Goal: Information Seeking & Learning: Understand process/instructions

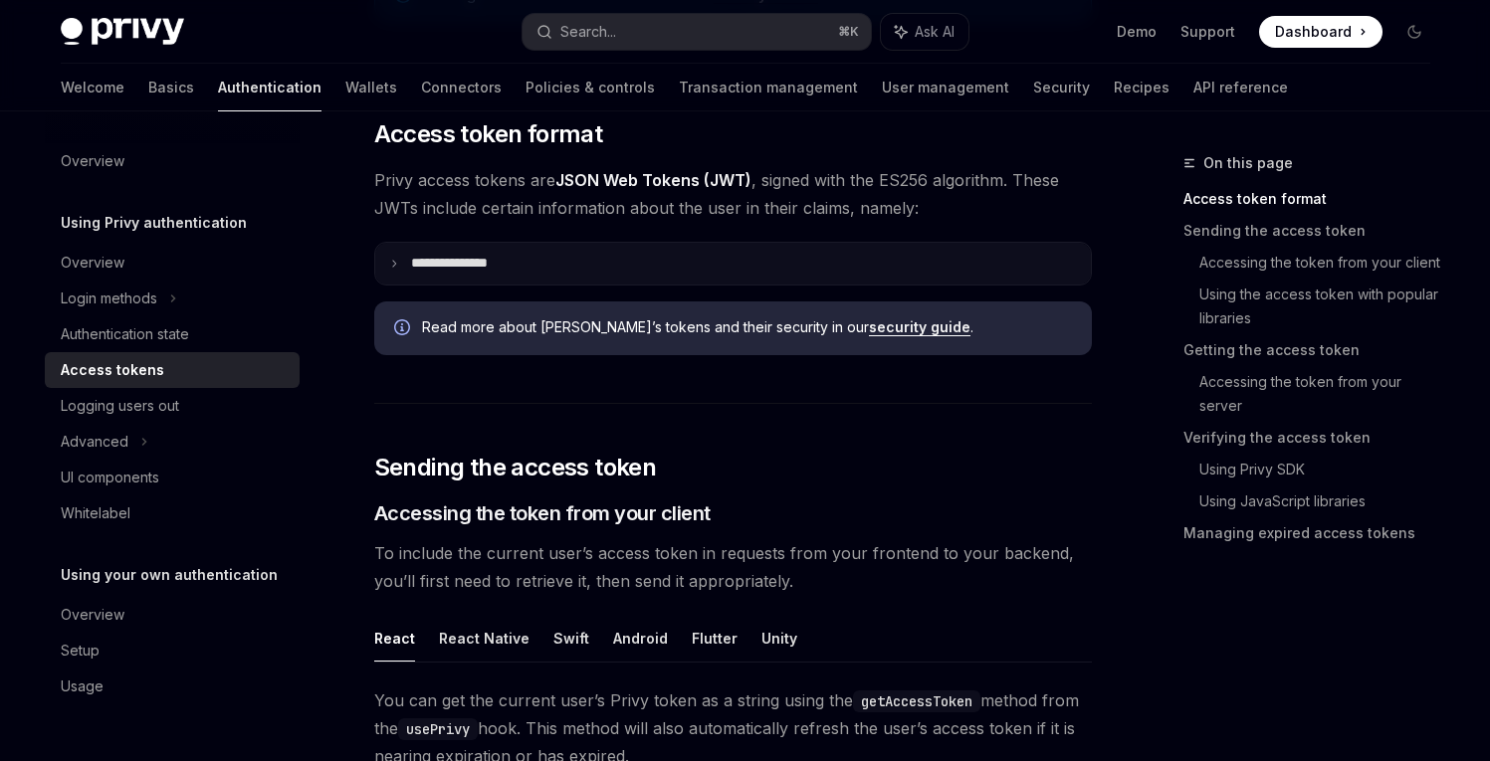
scroll to position [464, 0]
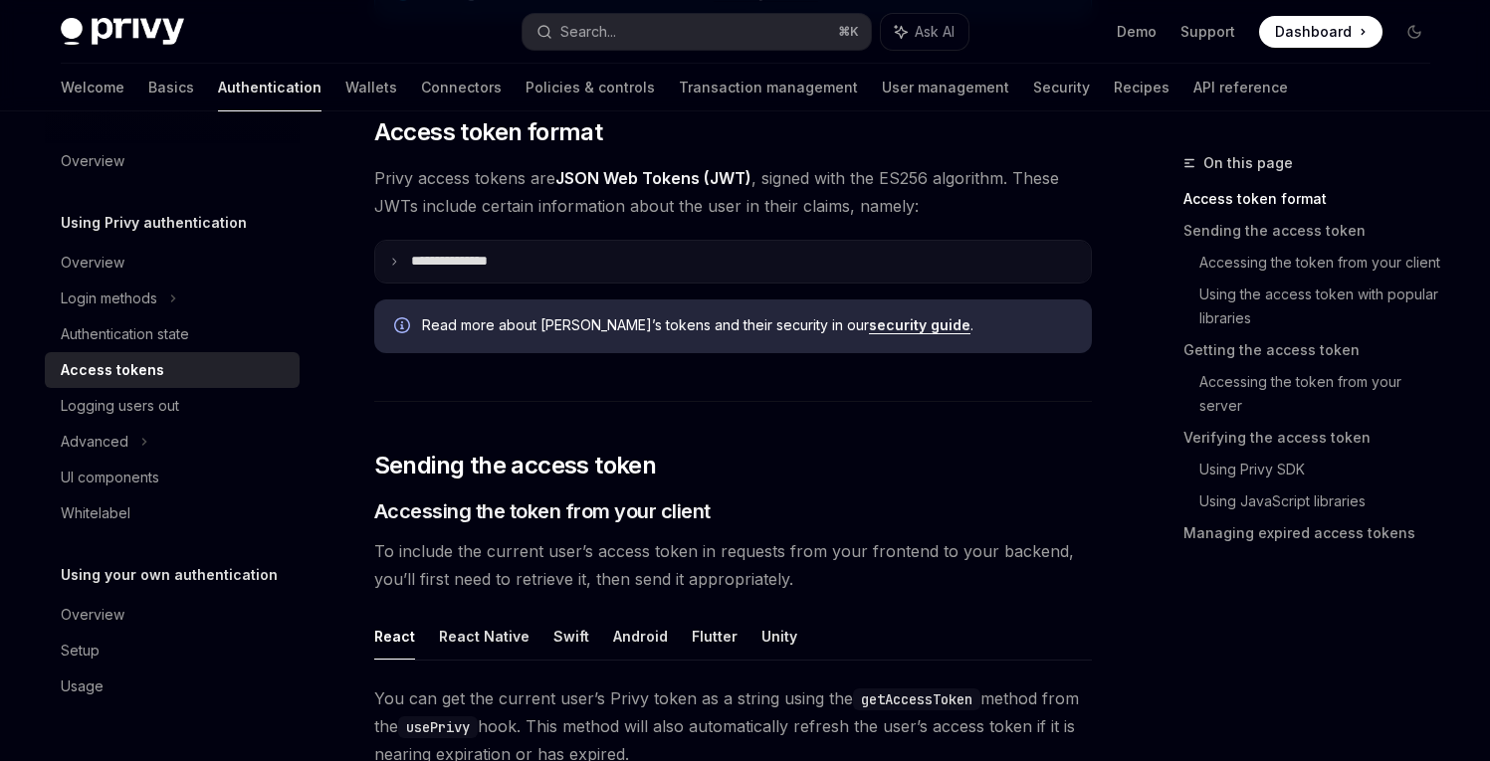
click at [482, 247] on summary "**********" at bounding box center [732, 262] width 715 height 42
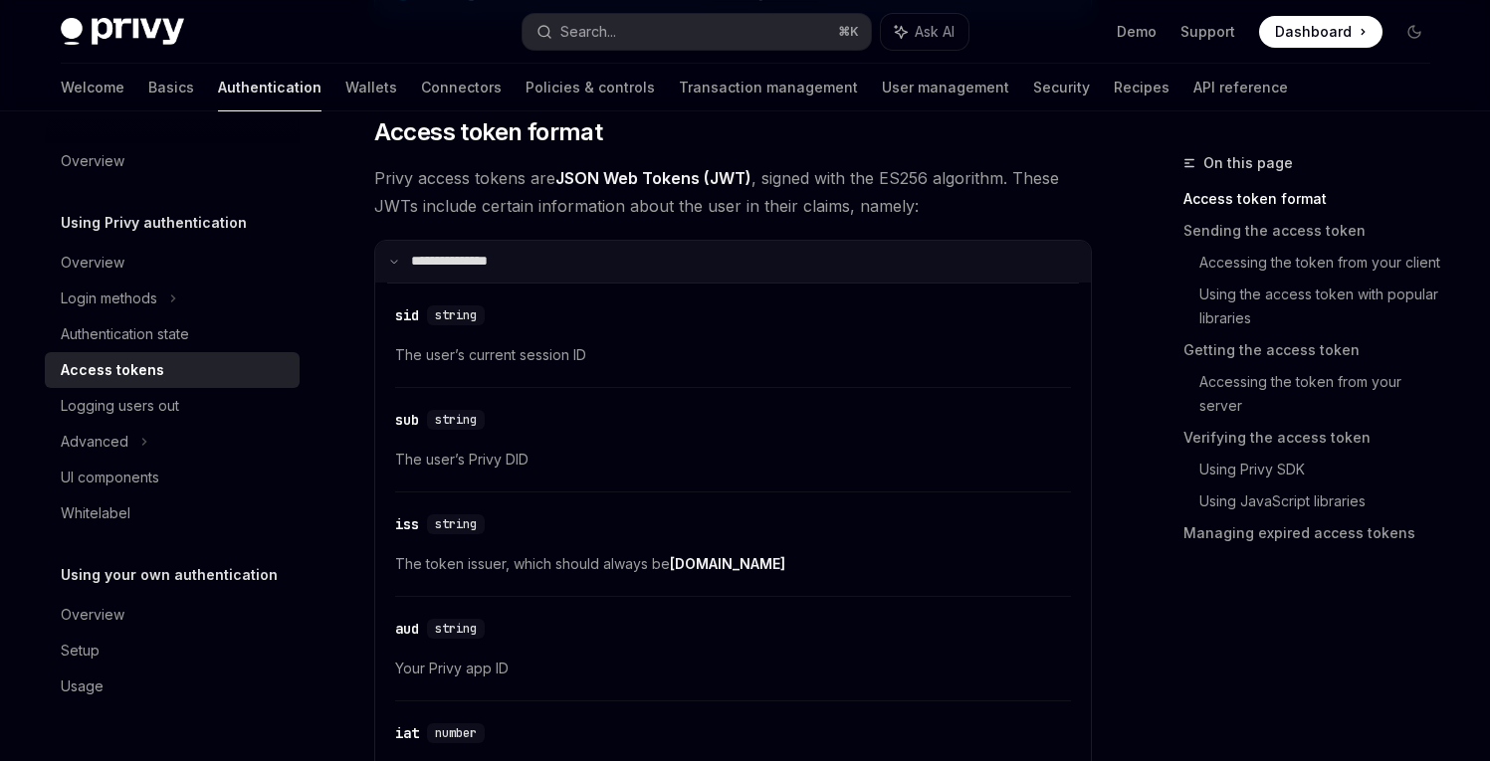
click at [513, 253] on summary "**********" at bounding box center [732, 262] width 715 height 42
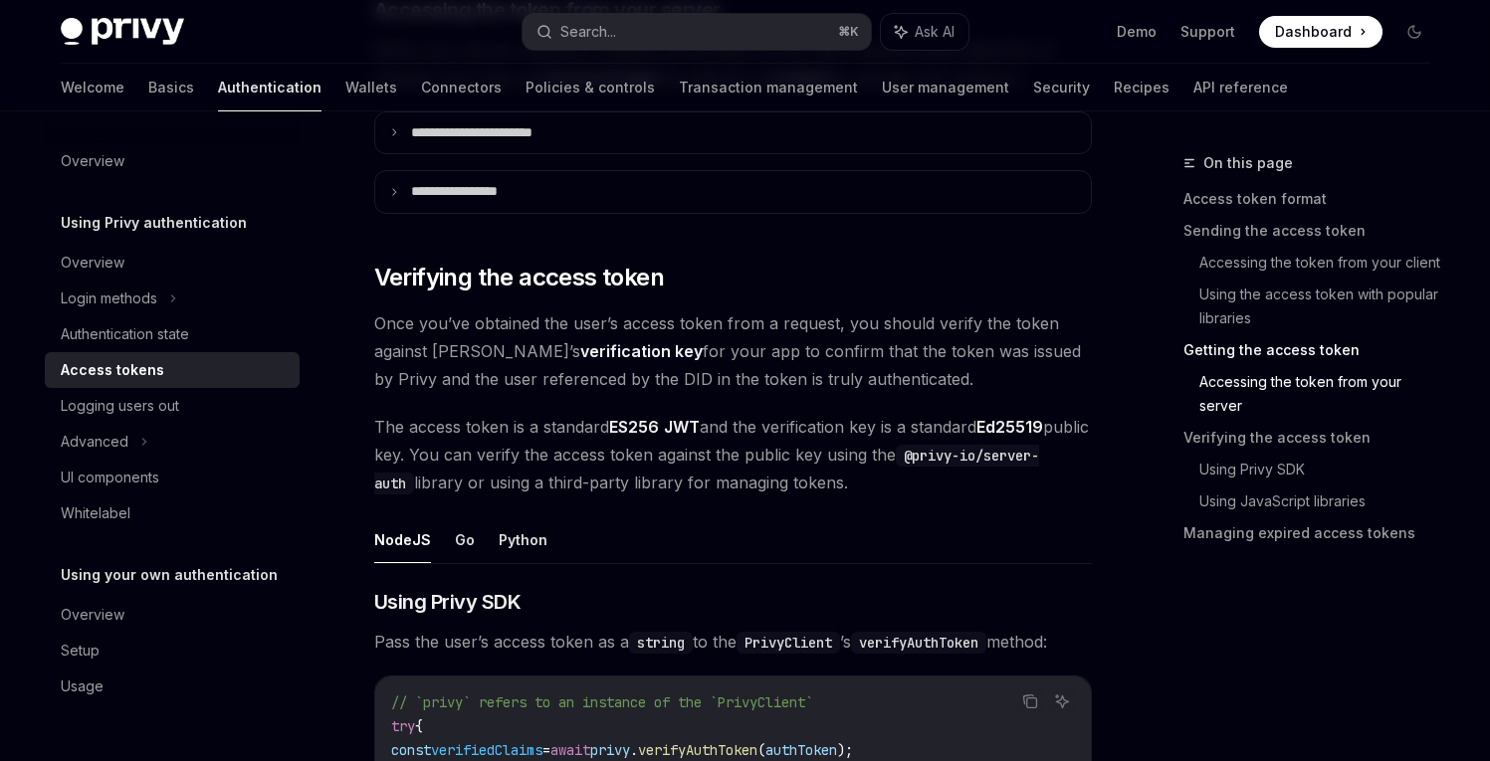
scroll to position [2774, 0]
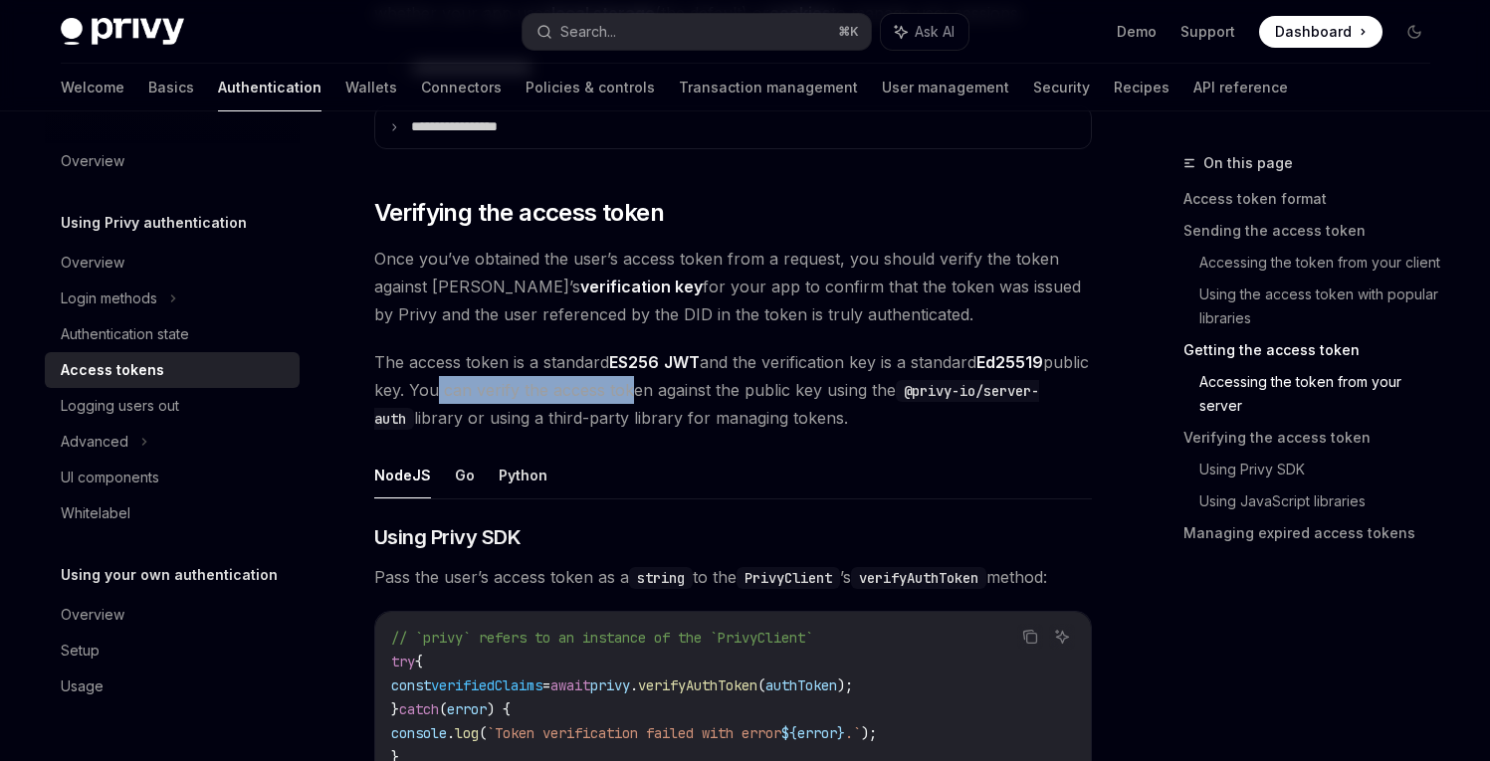
drag, startPoint x: 475, startPoint y: 388, endPoint x: 705, endPoint y: 384, distance: 230.9
click at [677, 387] on span "The access token is a standard ES256 JWT and the verification key is a standard…" at bounding box center [732, 390] width 717 height 84
click at [706, 384] on span "The access token is a standard ES256 JWT and the verification key is a standard…" at bounding box center [732, 390] width 717 height 84
drag, startPoint x: 784, startPoint y: 389, endPoint x: 923, endPoint y: 393, distance: 139.4
click at [923, 393] on span "The access token is a standard ES256 JWT and the verification key is a standard…" at bounding box center [732, 390] width 717 height 84
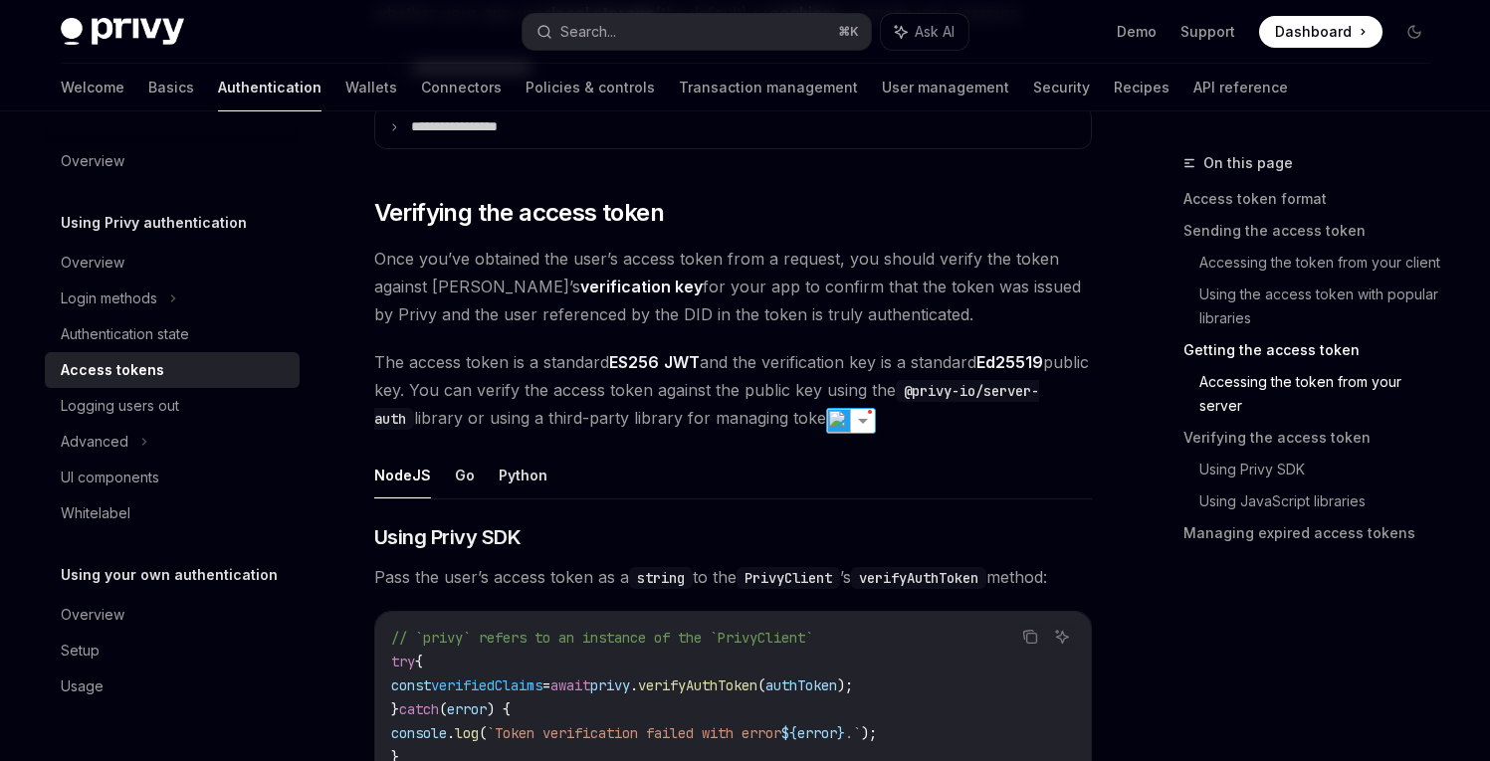
click at [940, 391] on span "The access token is a standard ES256 JWT and the verification key is a standard…" at bounding box center [732, 390] width 717 height 84
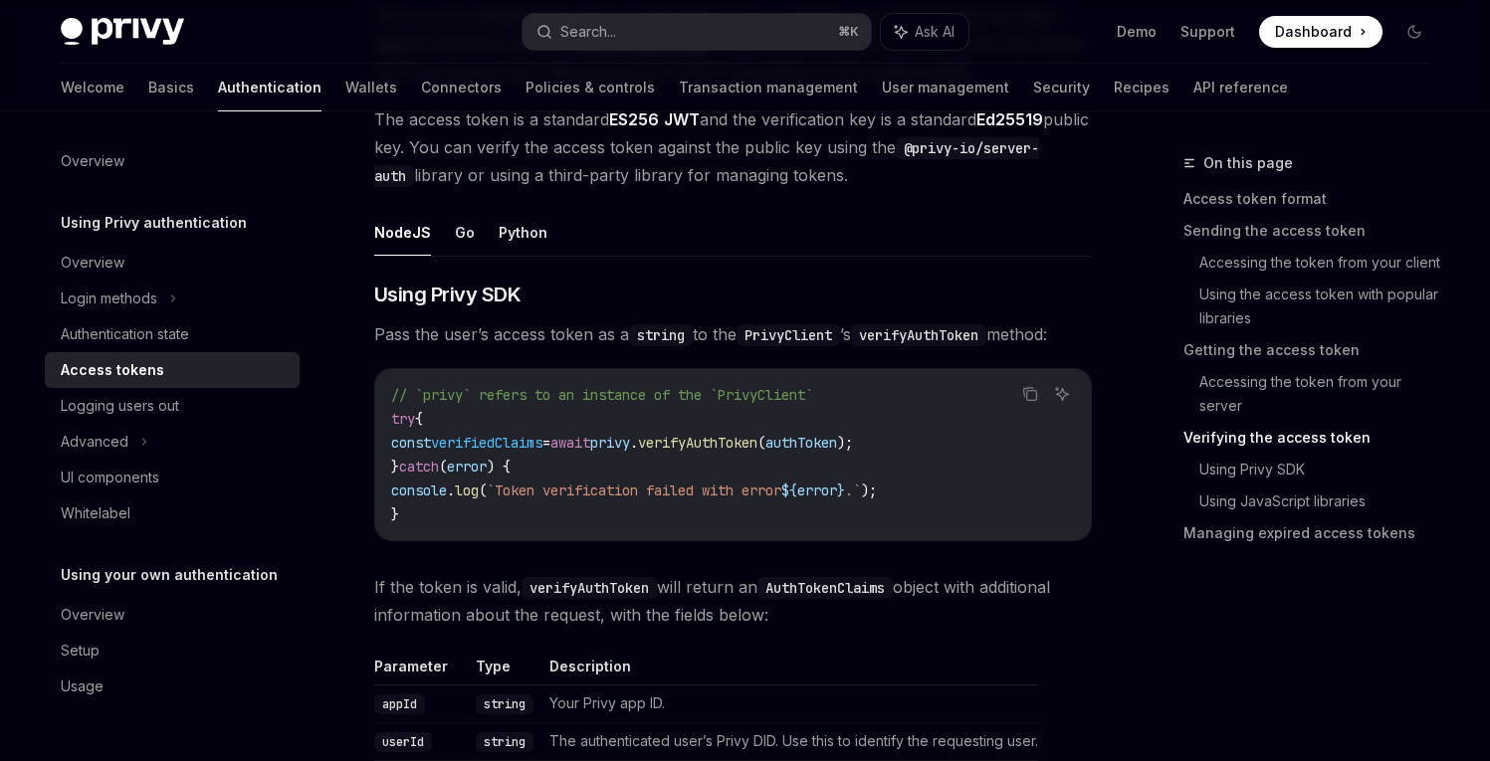
scroll to position [3020, 0]
click at [430, 289] on span "Using Privy SDK" at bounding box center [447, 292] width 147 height 28
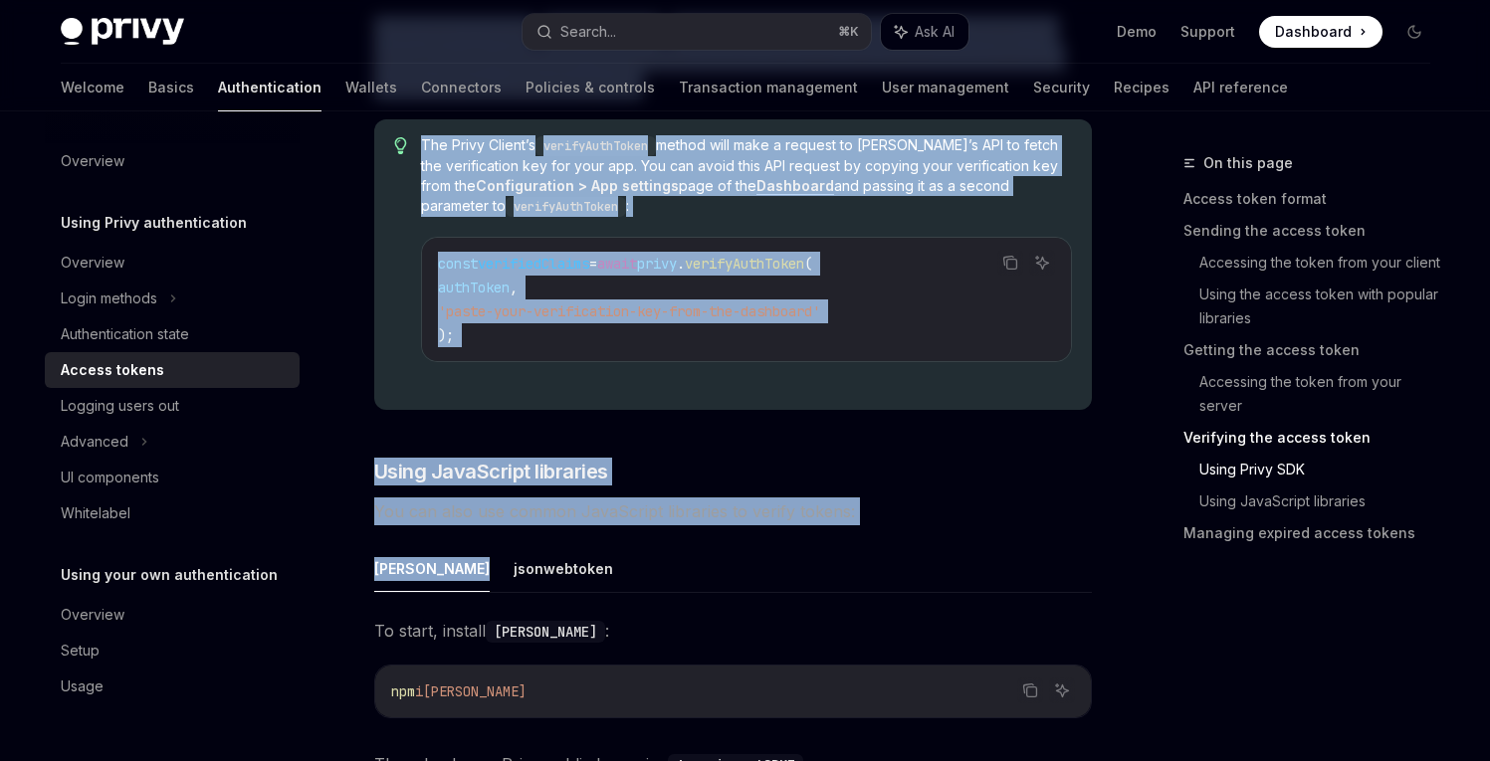
scroll to position [3943, 0]
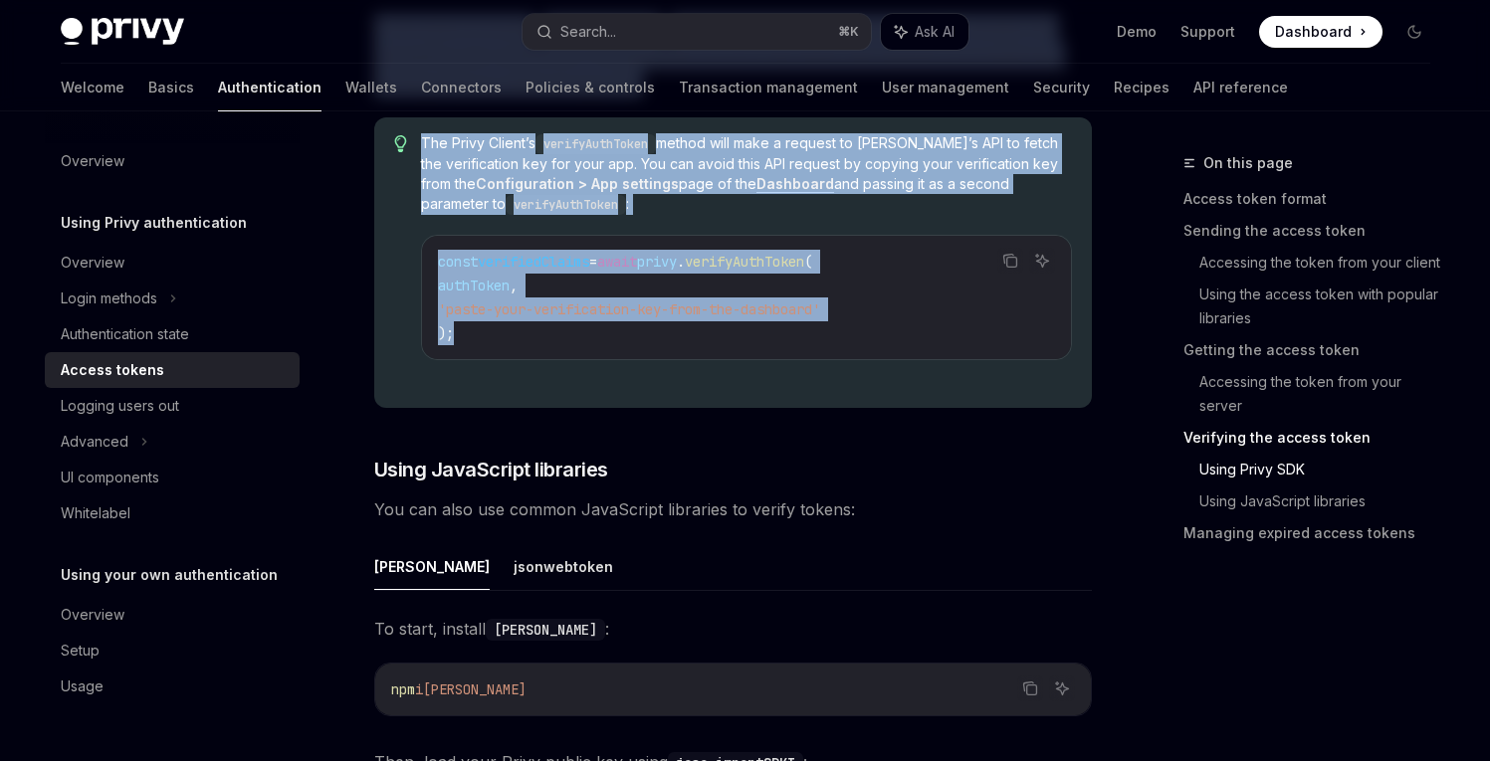
drag, startPoint x: 343, startPoint y: 165, endPoint x: 908, endPoint y: 346, distance: 593.5
copy div "Lorem Ipsum DOL Sita con adip’e seddoe tempo in u labore et dol MagnaAliqua ’e …"
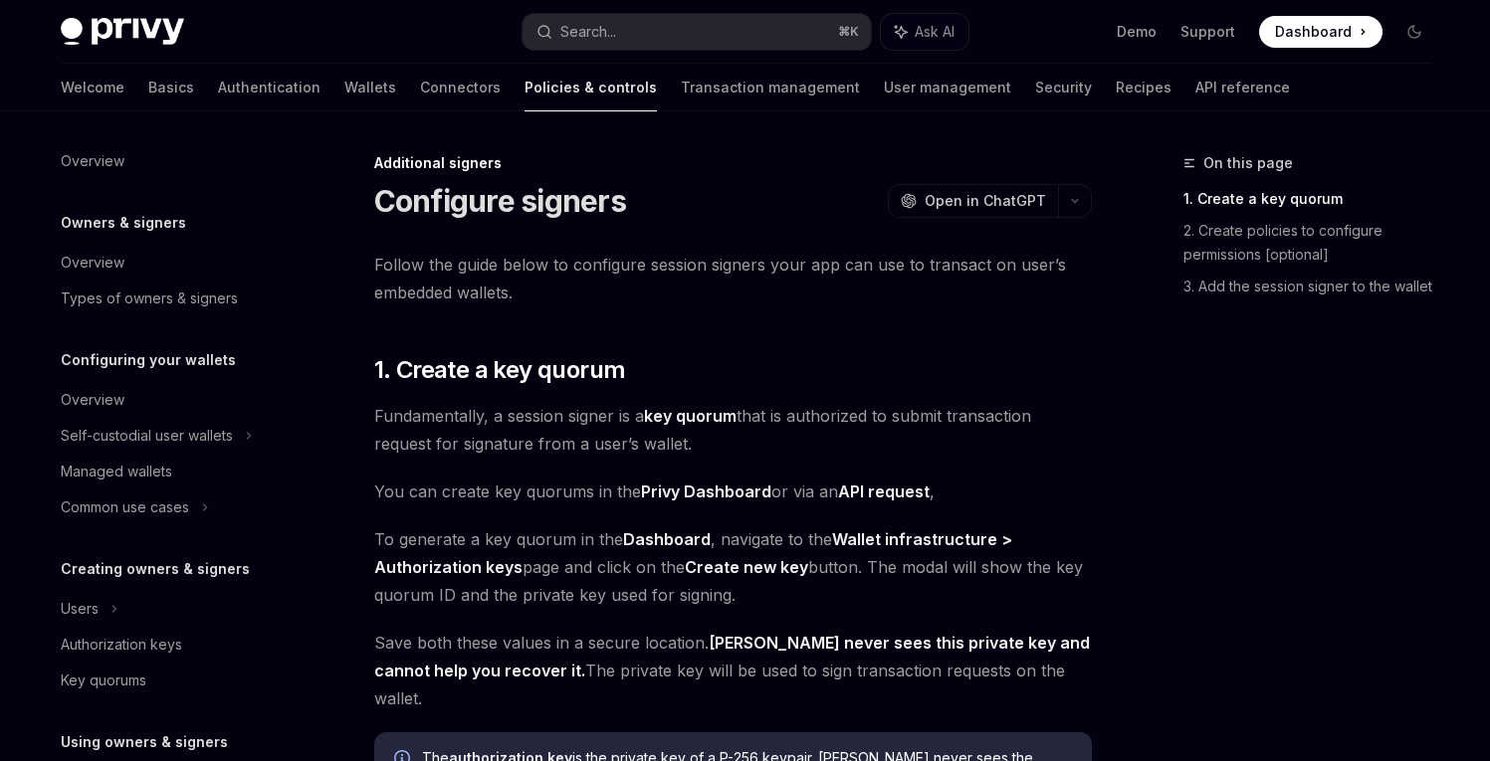
scroll to position [524, 0]
